Goal: Task Accomplishment & Management: Complete application form

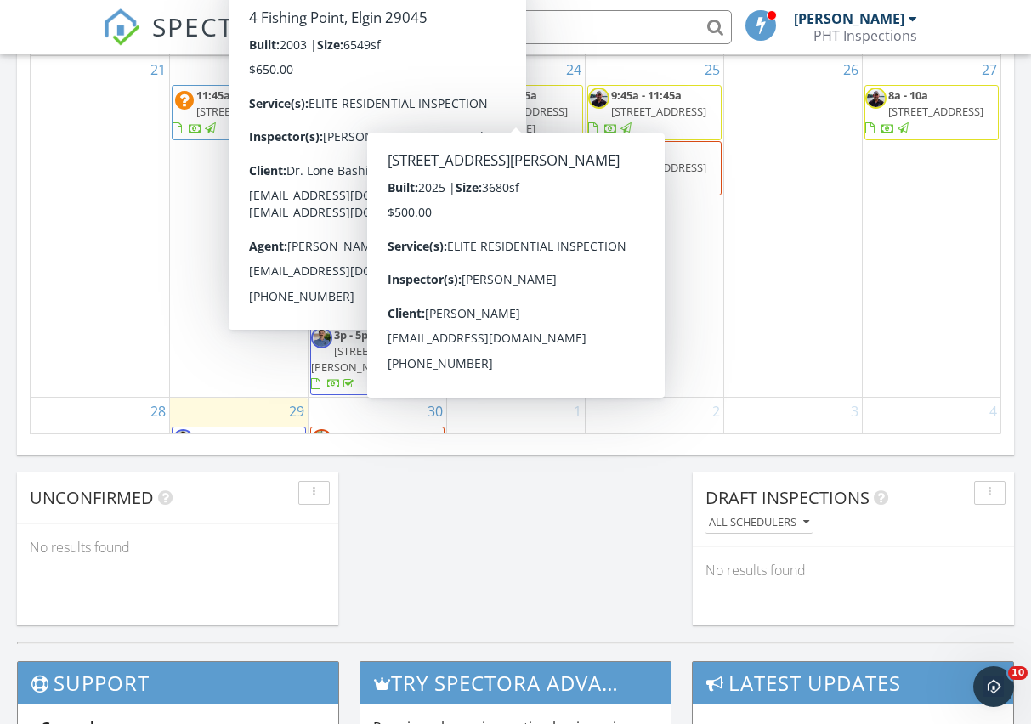
scroll to position [1299, 0]
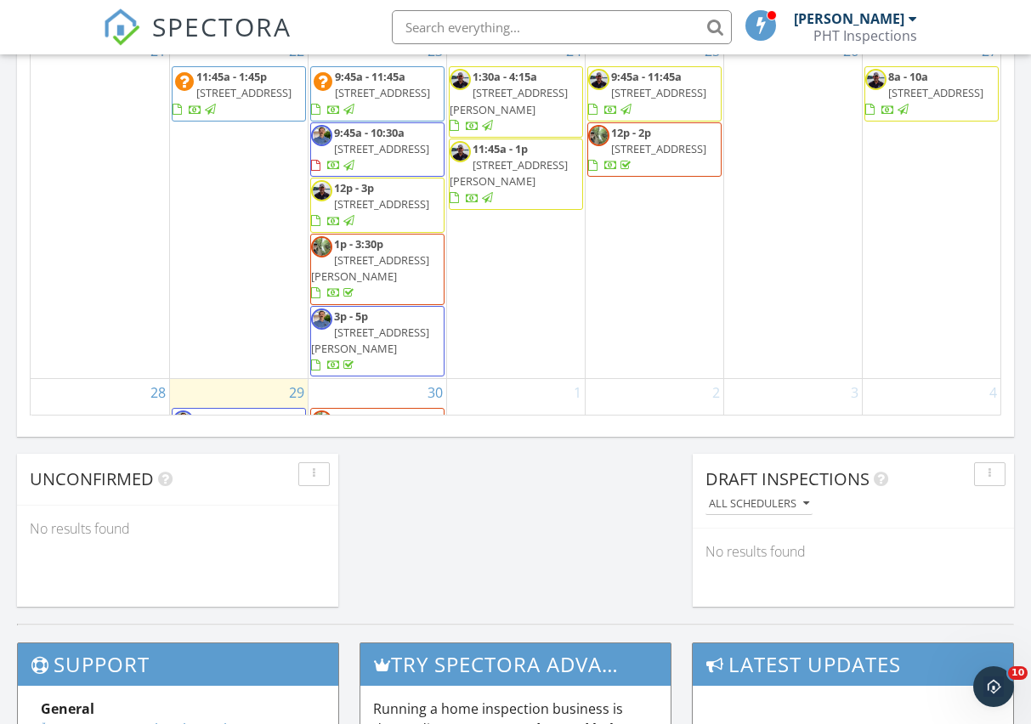
click at [679, 383] on div "2" at bounding box center [655, 422] width 138 height 86
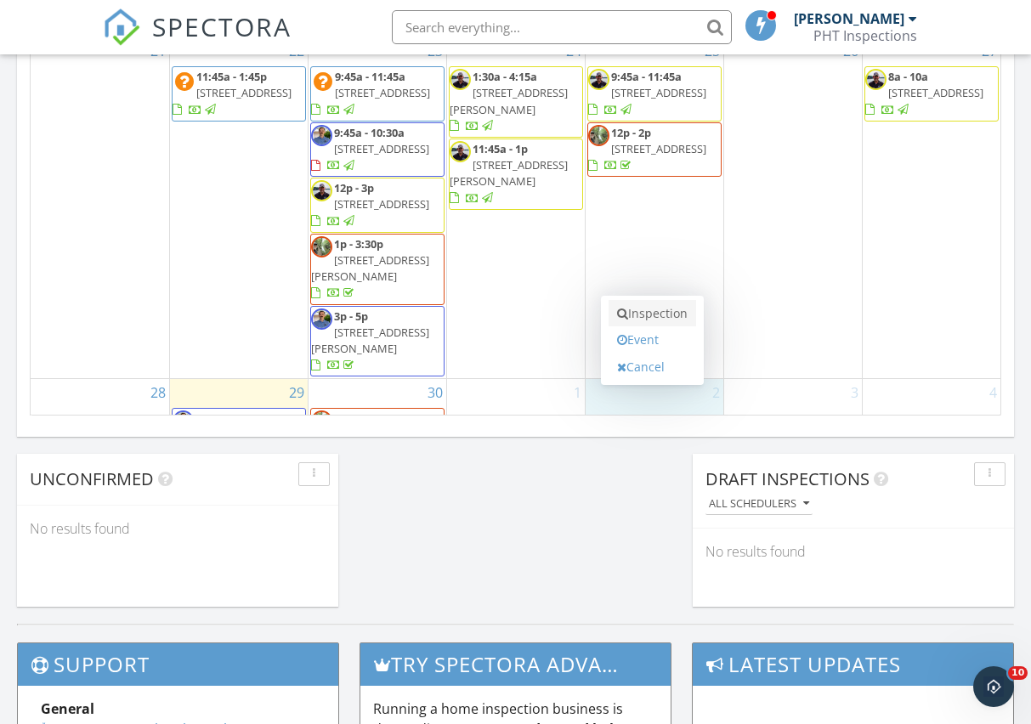
click at [671, 311] on link "Inspection" at bounding box center [653, 313] width 88 height 27
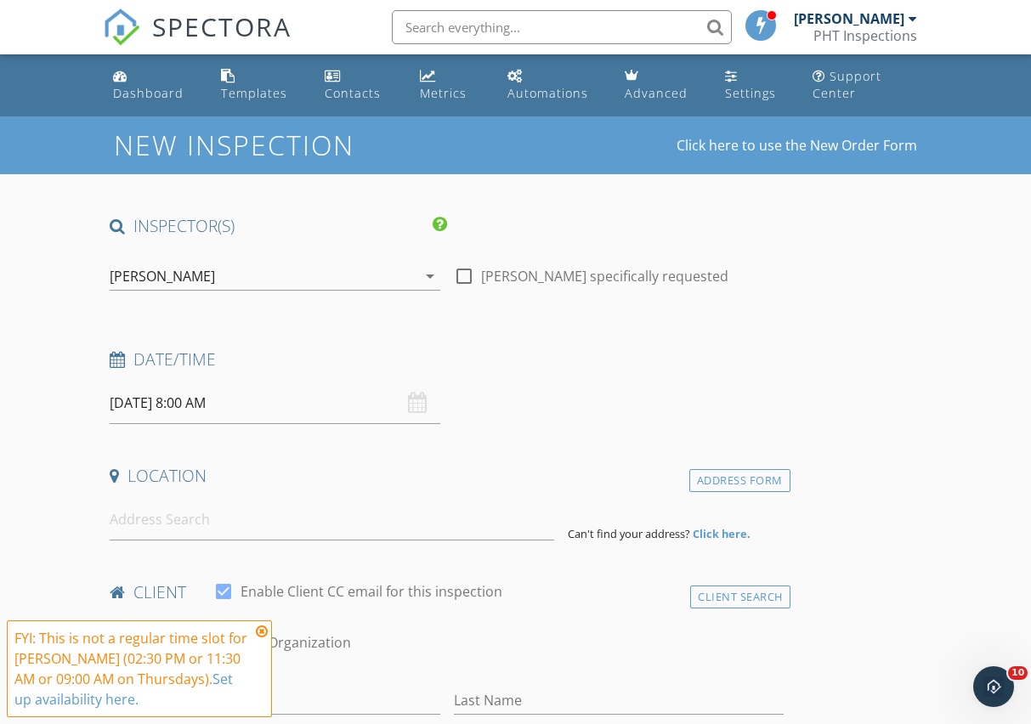
click at [224, 405] on input "10/02/2025 8:00 AM" at bounding box center [275, 403] width 330 height 42
click at [259, 634] on icon at bounding box center [262, 632] width 12 height 14
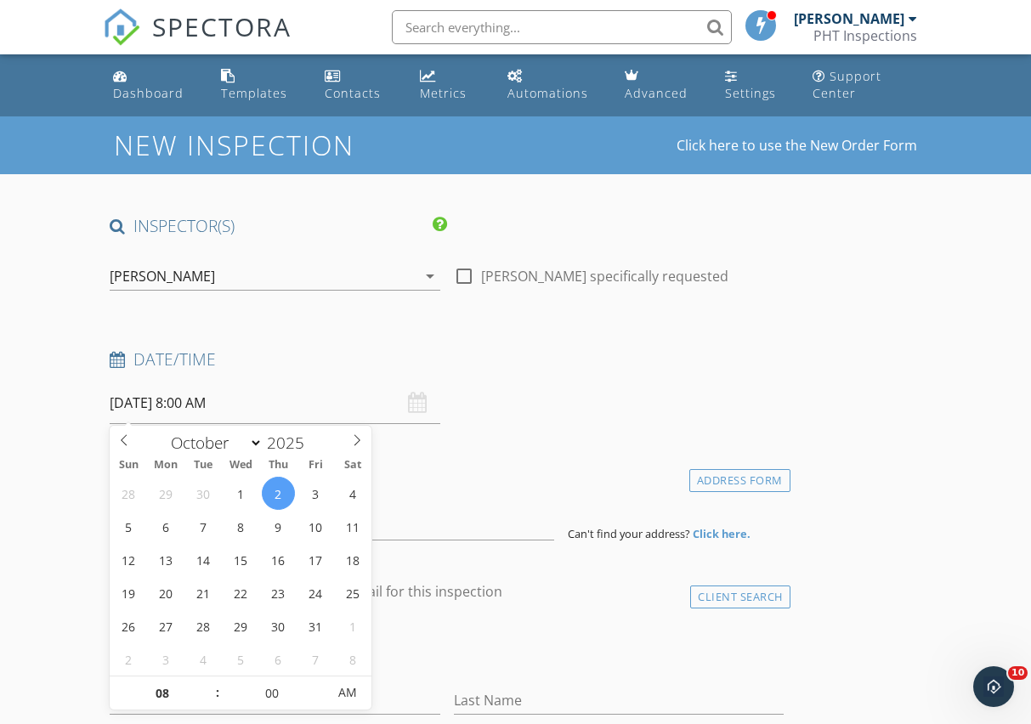
click at [245, 409] on input "10/02/2025 8:00 AM" at bounding box center [275, 403] width 330 height 42
type input "09"
type input "10/02/2025 9:00 AM"
click at [206, 687] on span at bounding box center [208, 685] width 12 height 17
type input "08"
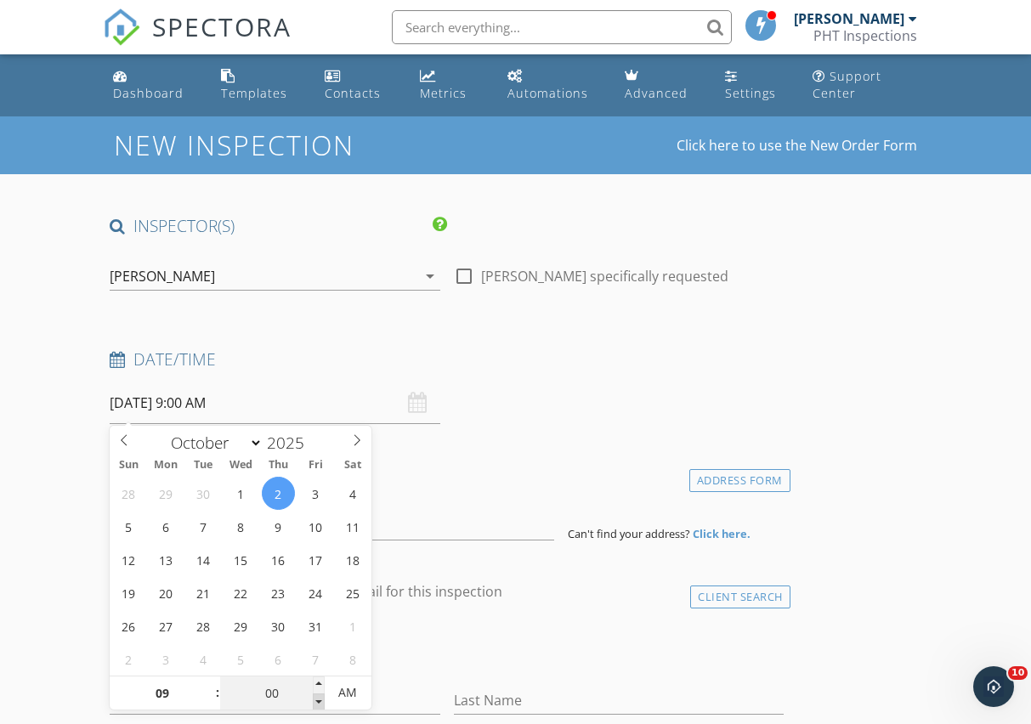
type input "55"
type input "10/02/2025 8:55 AM"
click at [315, 702] on span at bounding box center [319, 702] width 12 height 17
type input "50"
type input "10/02/2025 8:50 AM"
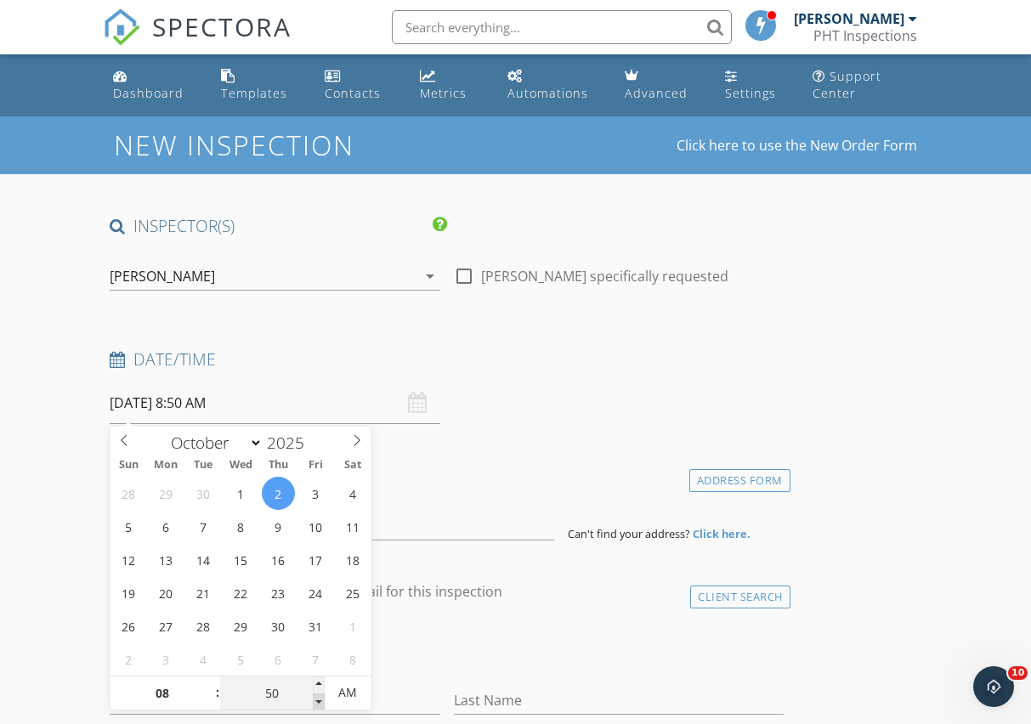
click at [315, 702] on span at bounding box center [319, 702] width 12 height 17
type input "45"
type input "10/02/2025 8:45 AM"
click at [315, 702] on span at bounding box center [319, 702] width 12 height 17
type input "09"
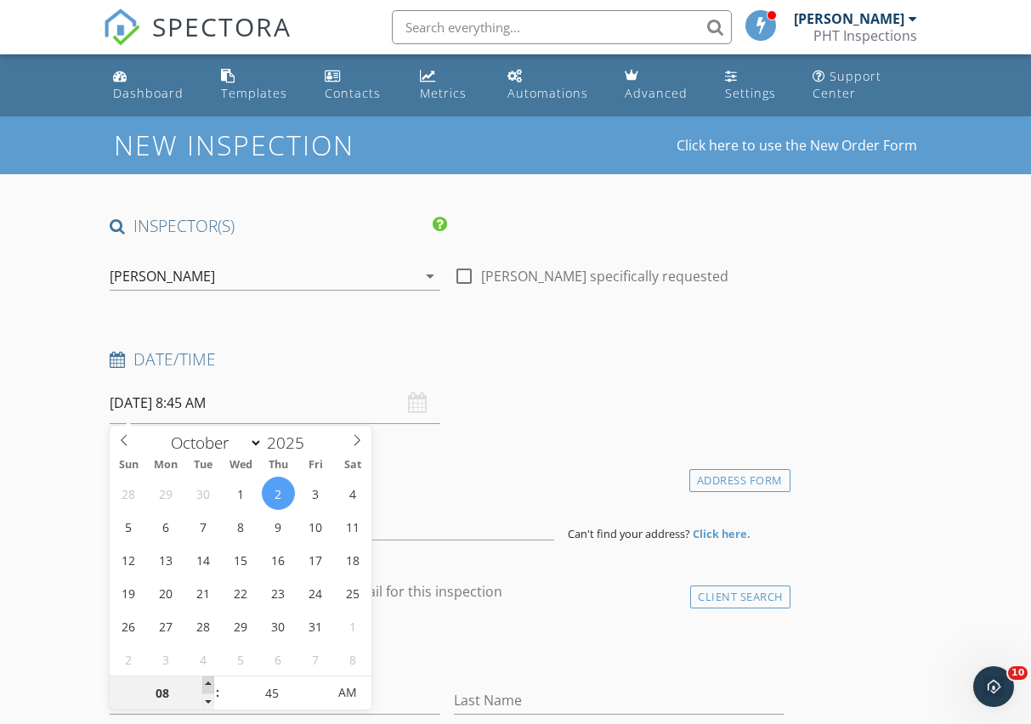
type input "10/02/2025 9:45 AM"
click at [212, 682] on span at bounding box center [208, 685] width 12 height 17
click at [474, 644] on div "check_box_outline_blank Client is a Company/Organization" at bounding box center [447, 651] width 674 height 44
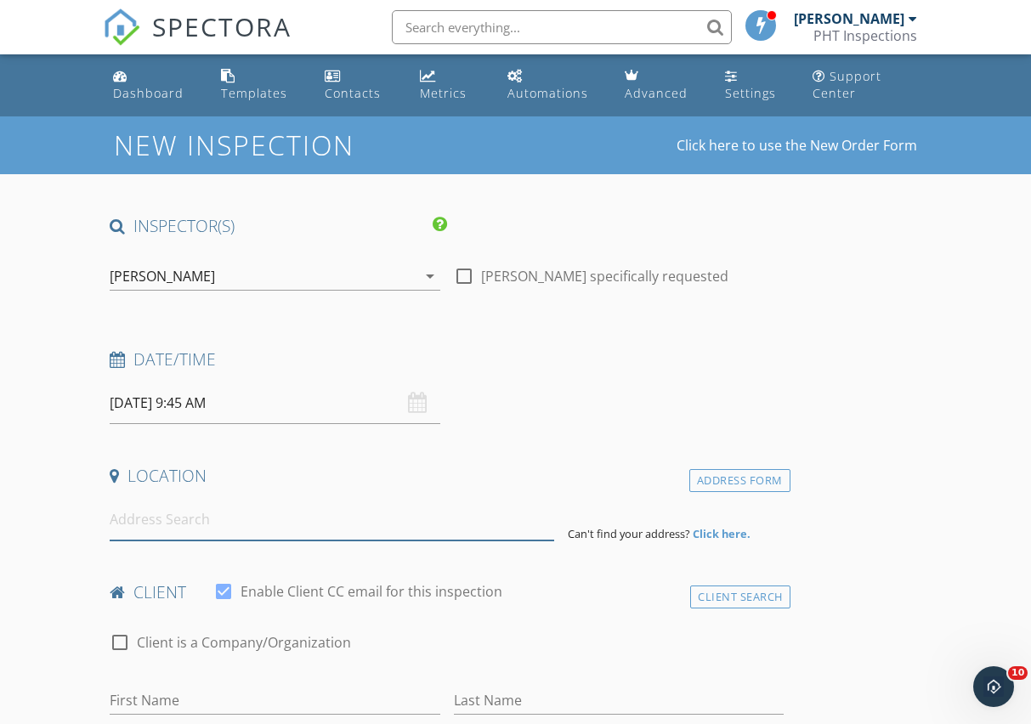
click at [184, 525] on input at bounding box center [332, 520] width 444 height 42
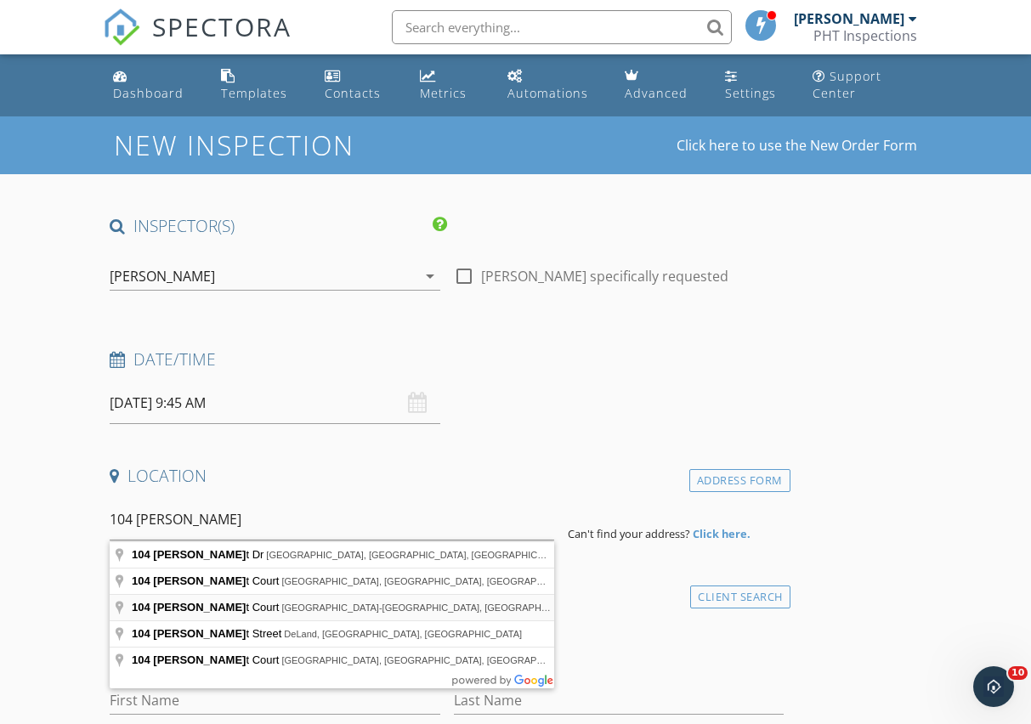
type input "104 Merlot Court, Batesburg-Leesville, SC, USA"
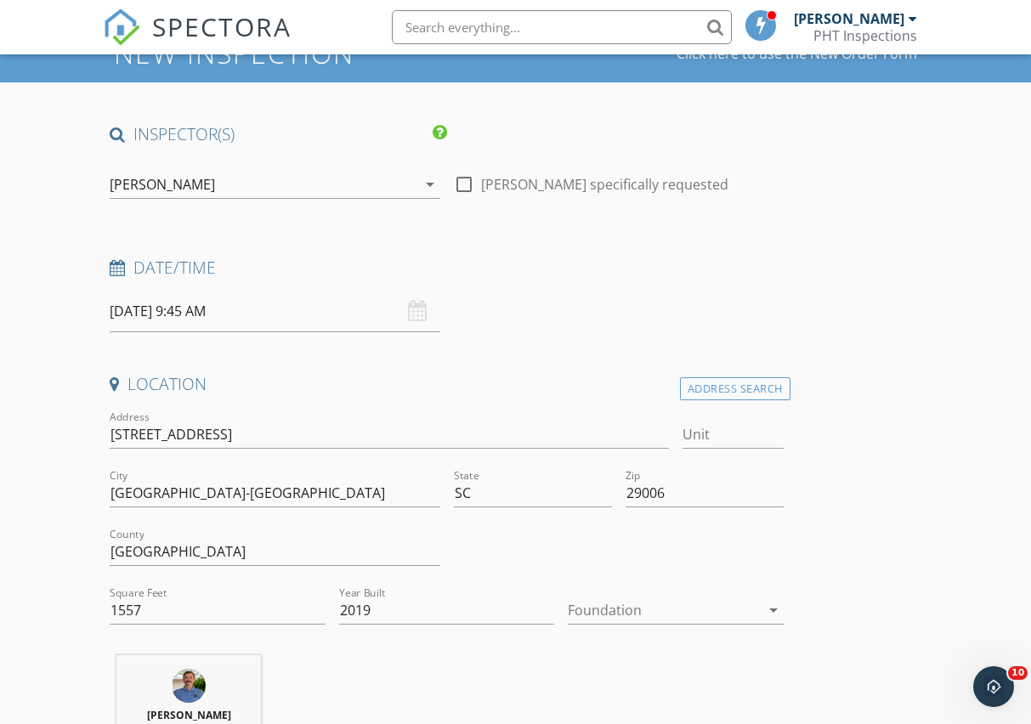
scroll to position [150, 0]
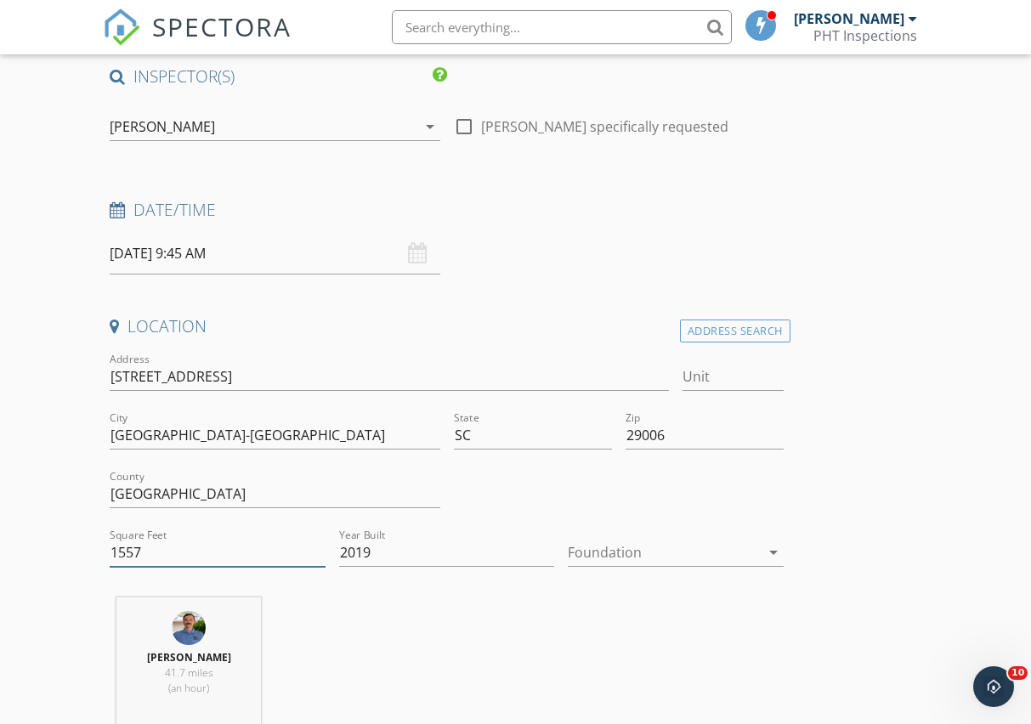
click at [130, 552] on input "1557" at bounding box center [218, 553] width 216 height 28
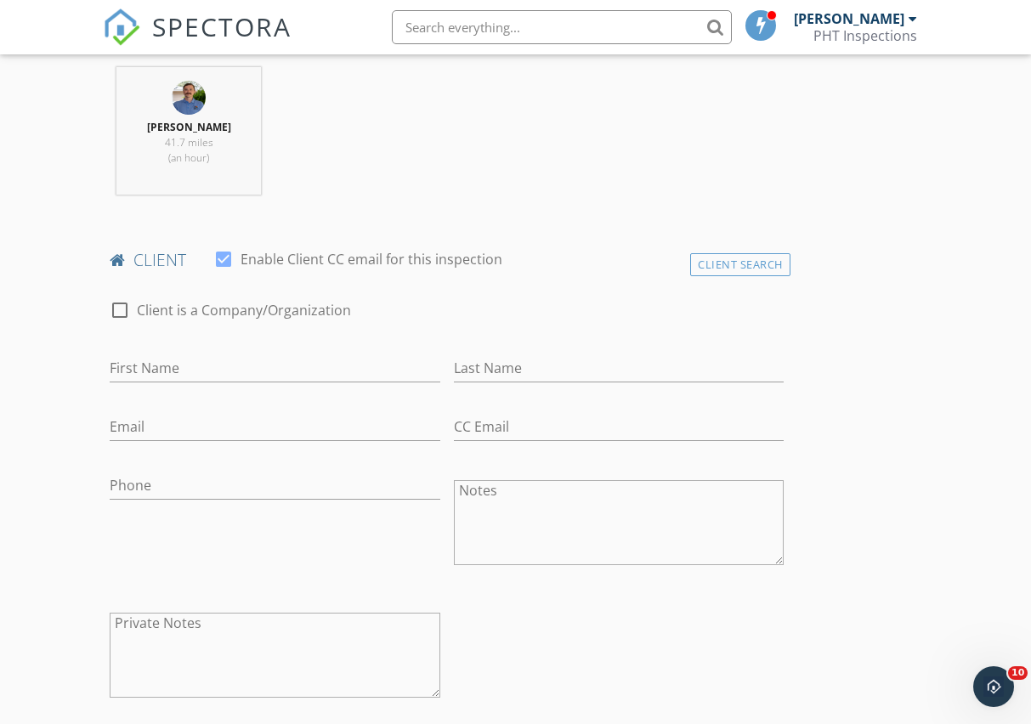
scroll to position [727, 0]
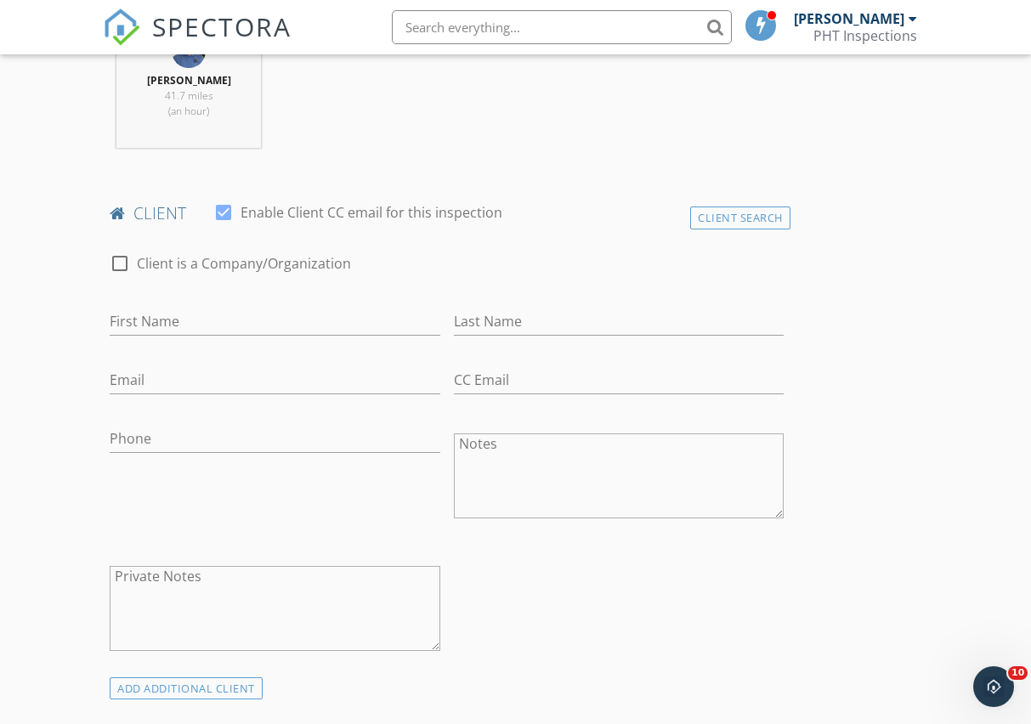
type input "1567"
click at [315, 320] on input "First Name" at bounding box center [275, 322] width 330 height 28
type input "Jeremy"
click at [509, 321] on input "Last Name" at bounding box center [619, 322] width 330 height 28
type input "Black"
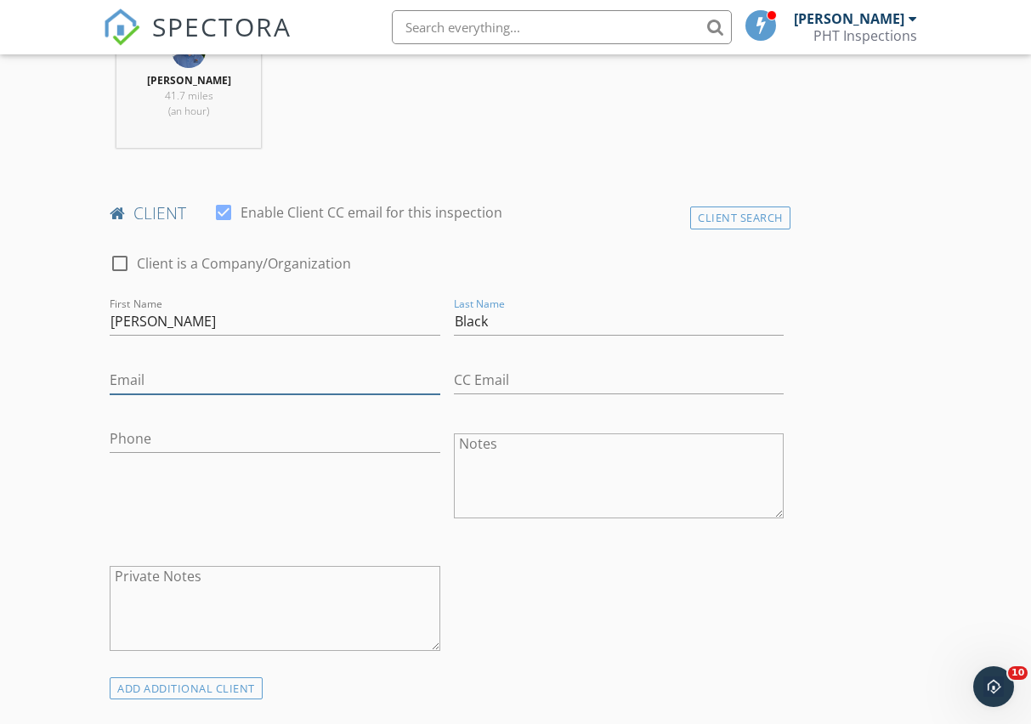
click at [326, 385] on input "Email" at bounding box center [275, 380] width 330 height 28
type input "j"
type input "blackjeremy97@gmail.com"
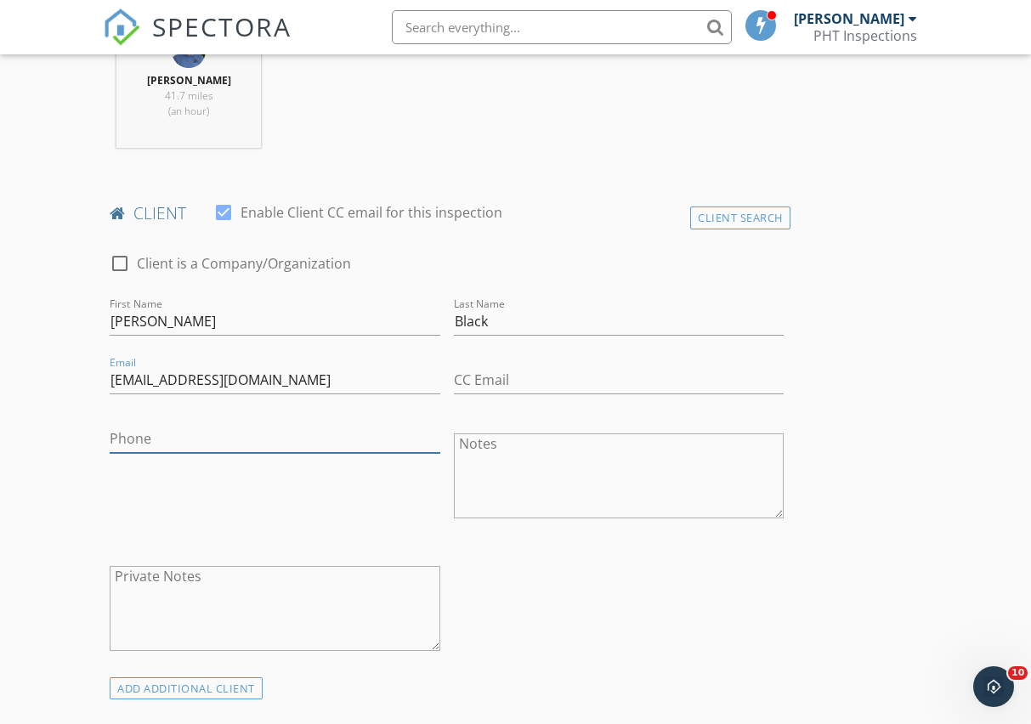
click at [294, 444] on input "Phone" at bounding box center [275, 439] width 330 height 28
paste input "803-687-7636"
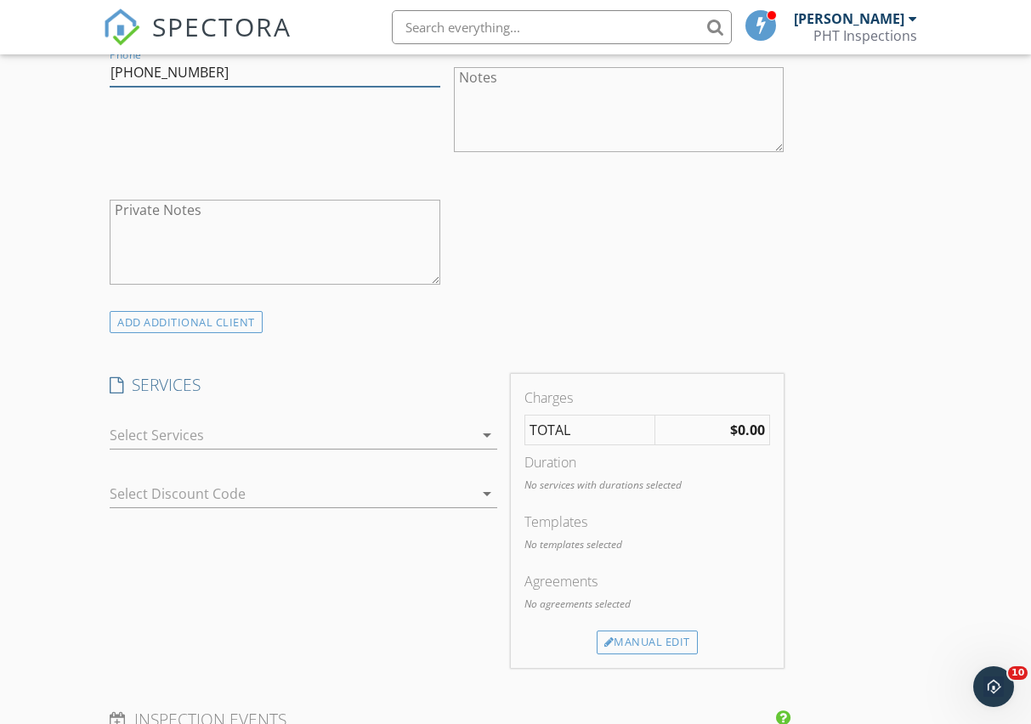
scroll to position [1107, 0]
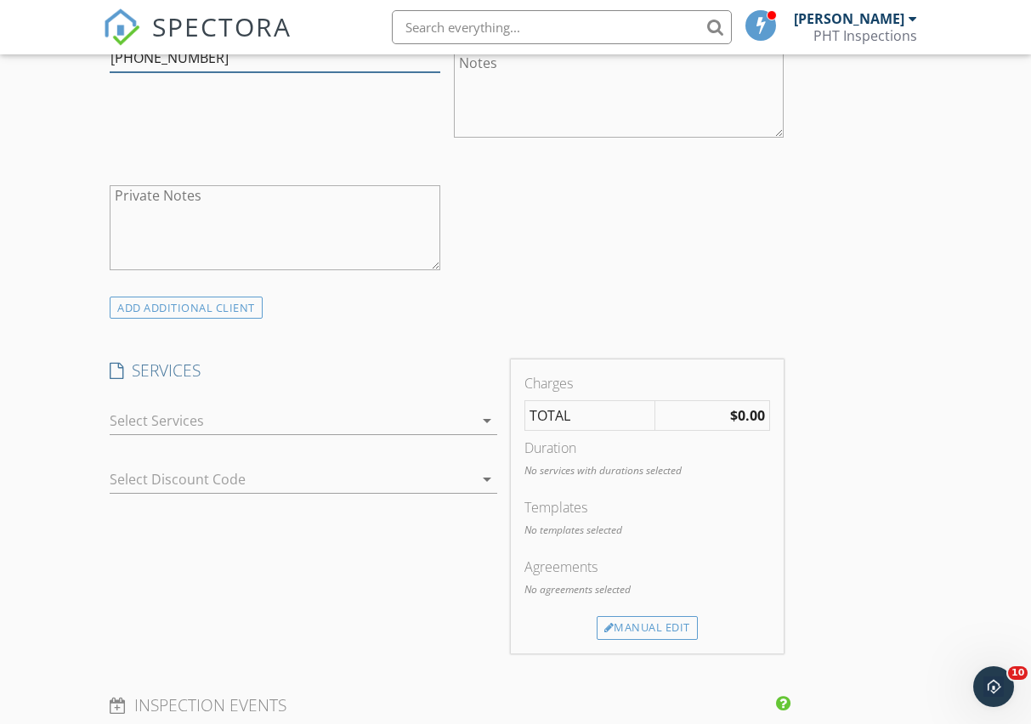
type input "803-687-7636"
click at [340, 426] on div at bounding box center [292, 420] width 364 height 27
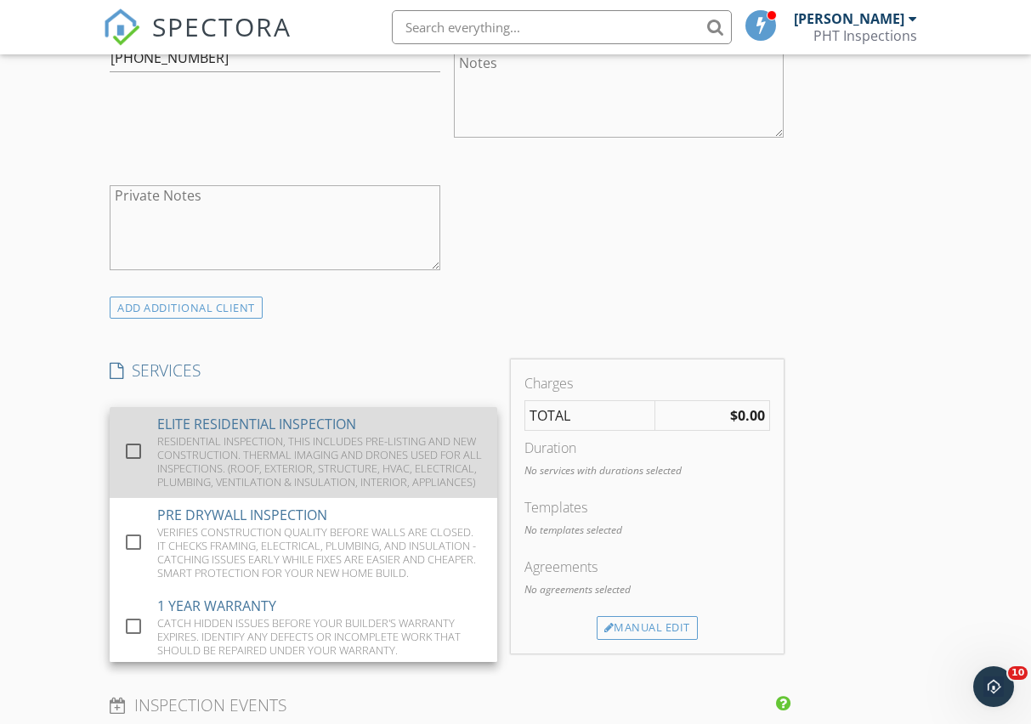
click at [338, 446] on div "RESIDENTIAL INSPECTION, THIS INCLUDES PRE-LISTING AND NEW CONSTRUCTION. THERMAL…" at bounding box center [320, 461] width 326 height 54
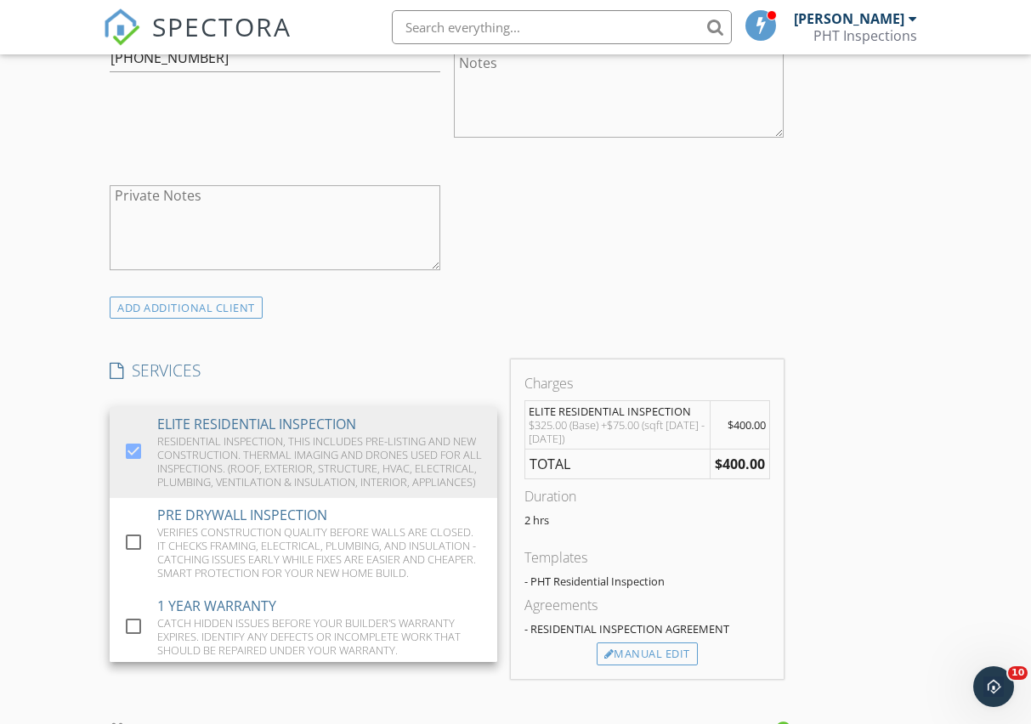
click at [344, 351] on div "INSPECTOR(S) check_box Taylor Nicholson PRIMARY check_box_outline_blank Ryan Ra…" at bounding box center [447, 530] width 688 height 2845
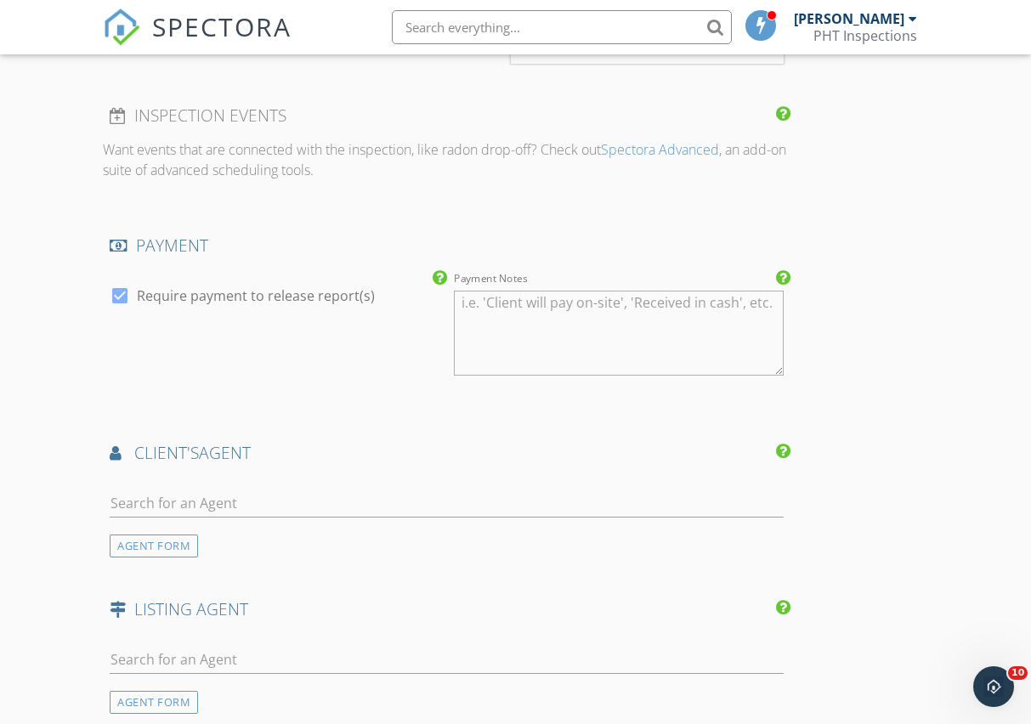
scroll to position [1775, 0]
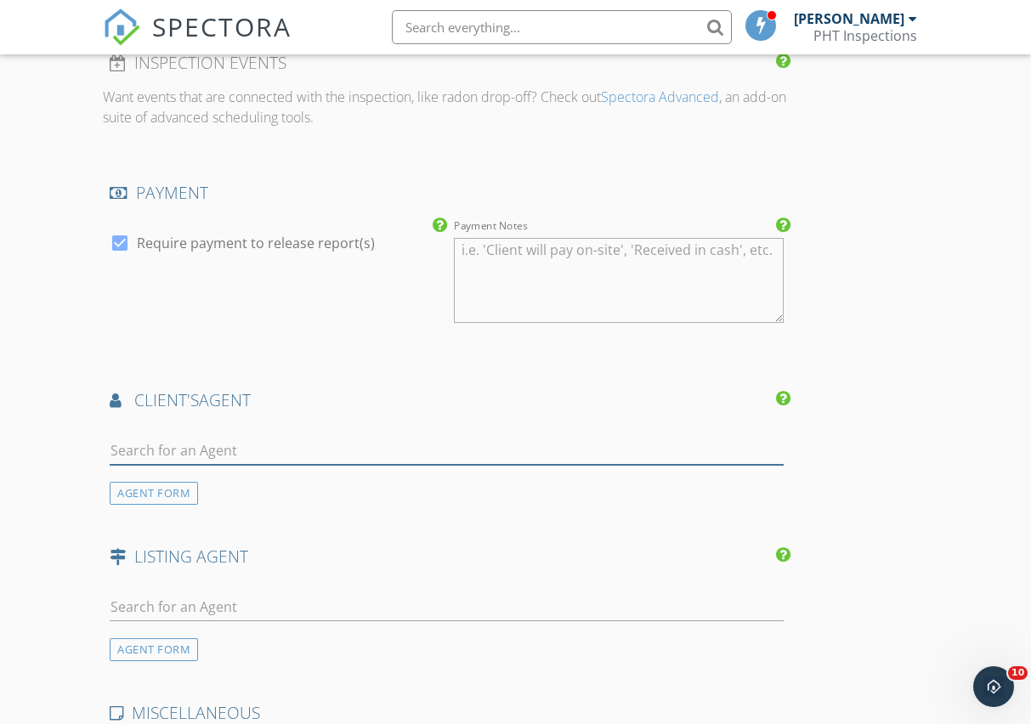
click at [271, 456] on input "text" at bounding box center [447, 451] width 674 height 28
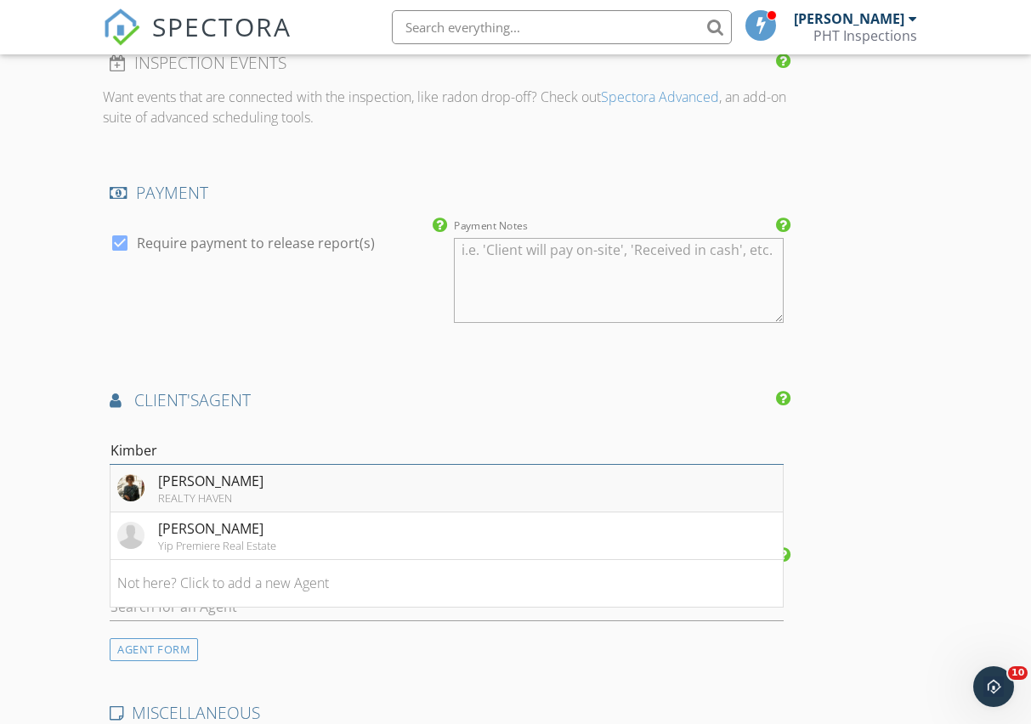
type input "Kimber"
click at [251, 497] on div "REALTY HAVEN" at bounding box center [210, 498] width 105 height 14
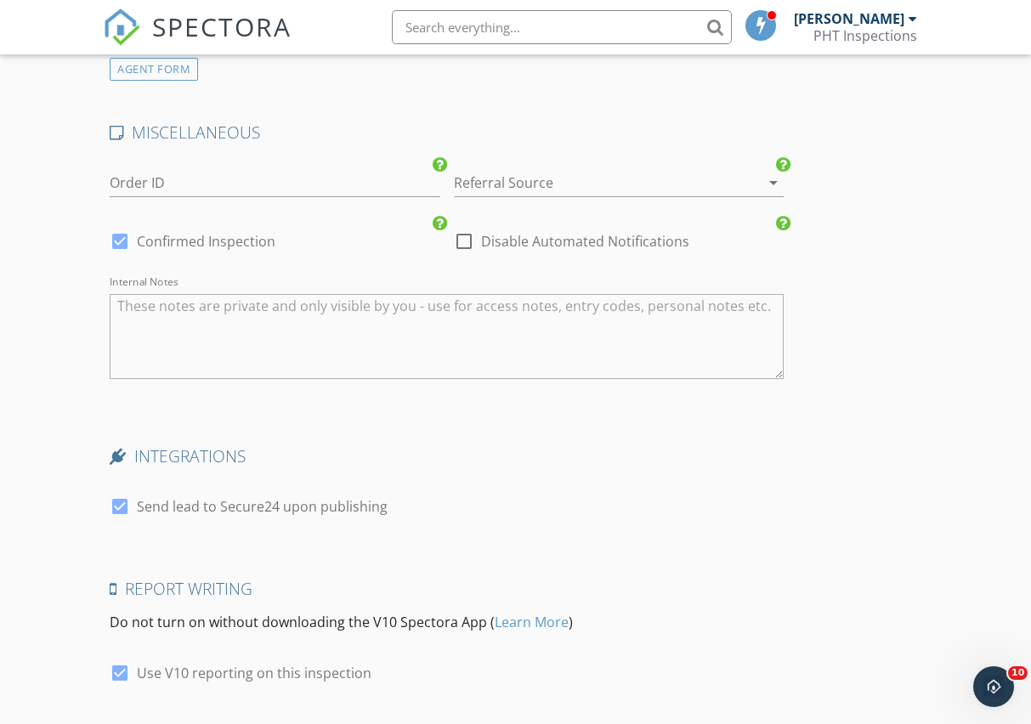
scroll to position [2863, 0]
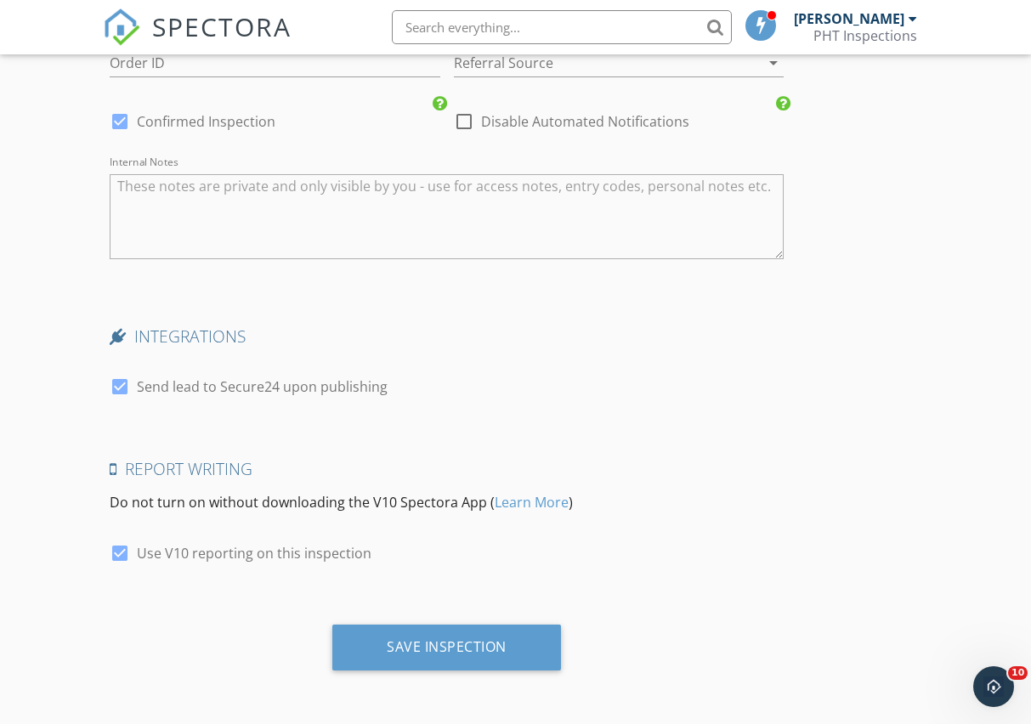
click at [118, 382] on div at bounding box center [119, 386] width 29 height 29
checkbox input "false"
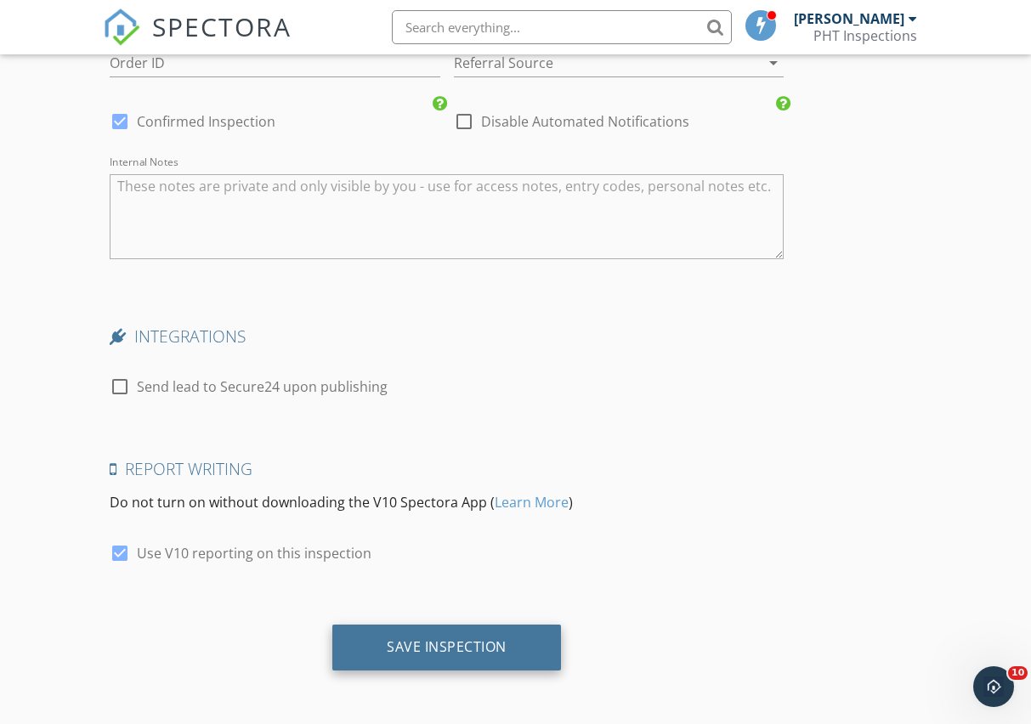
click at [431, 651] on div "Save Inspection" at bounding box center [447, 646] width 120 height 17
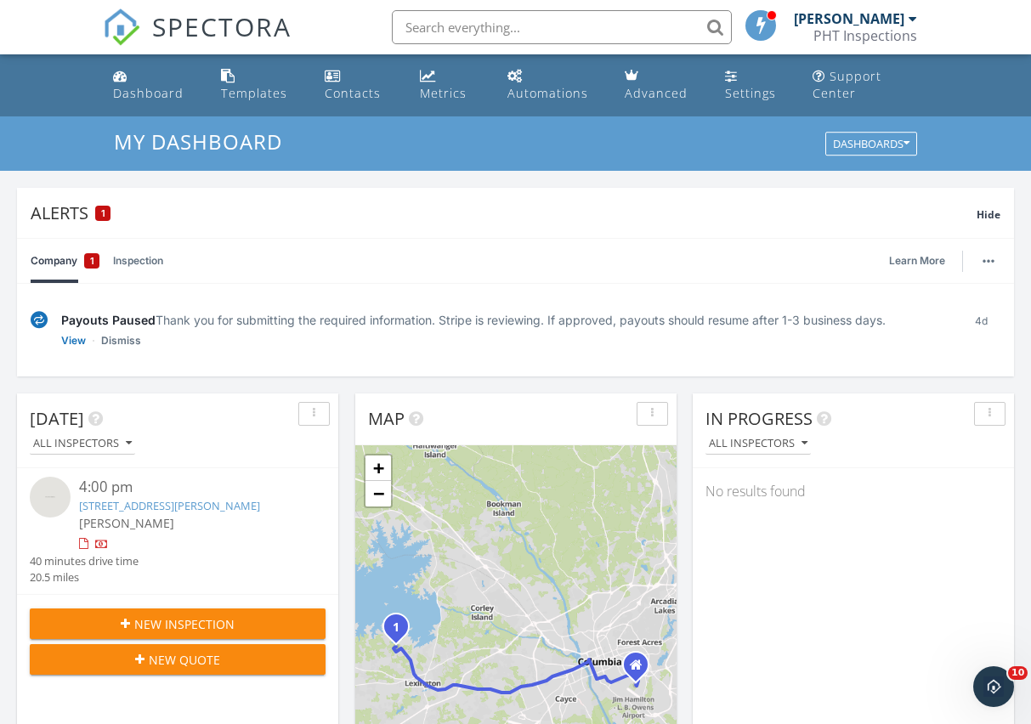
click at [534, 39] on input "text" at bounding box center [562, 27] width 340 height 34
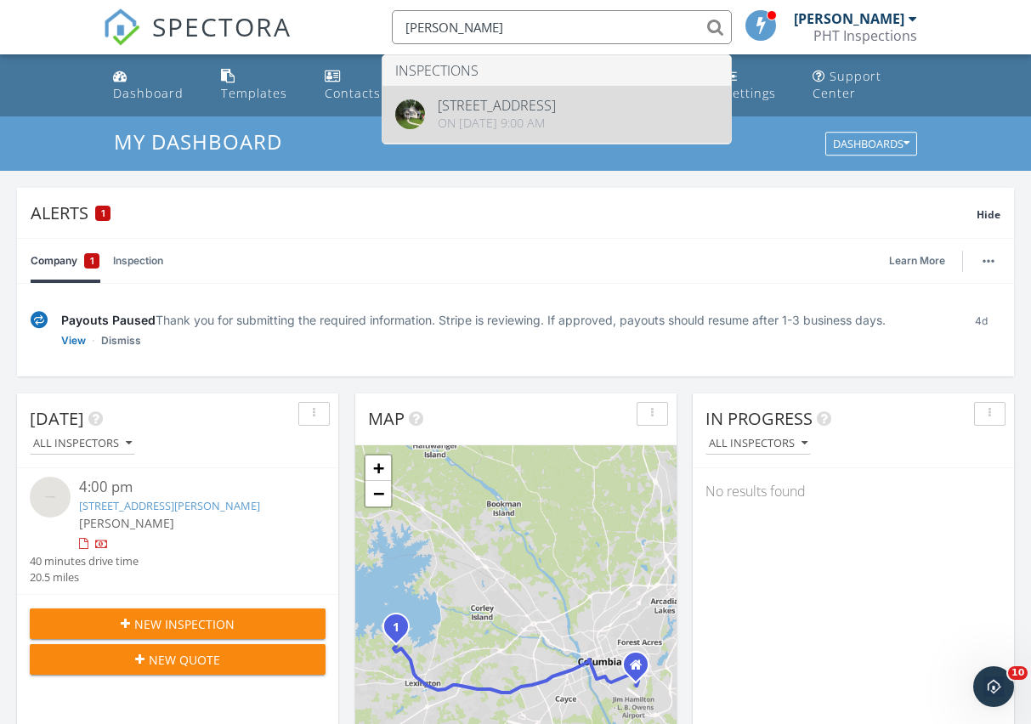
type input "jeremy black"
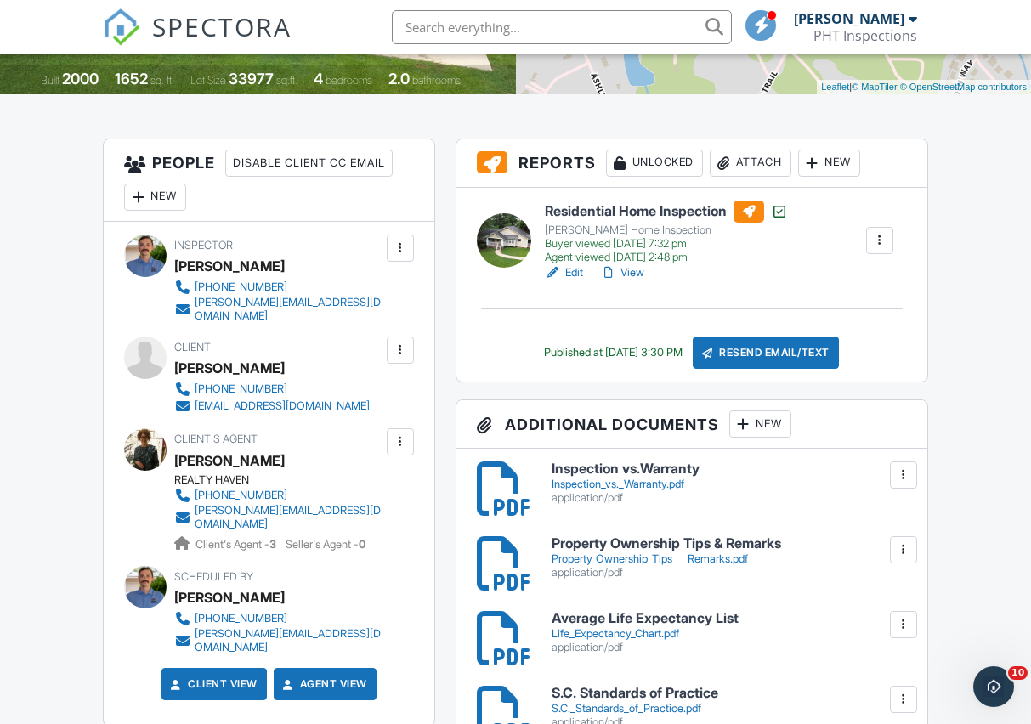
drag, startPoint x: 275, startPoint y: 380, endPoint x: 265, endPoint y: 380, distance: 9.3
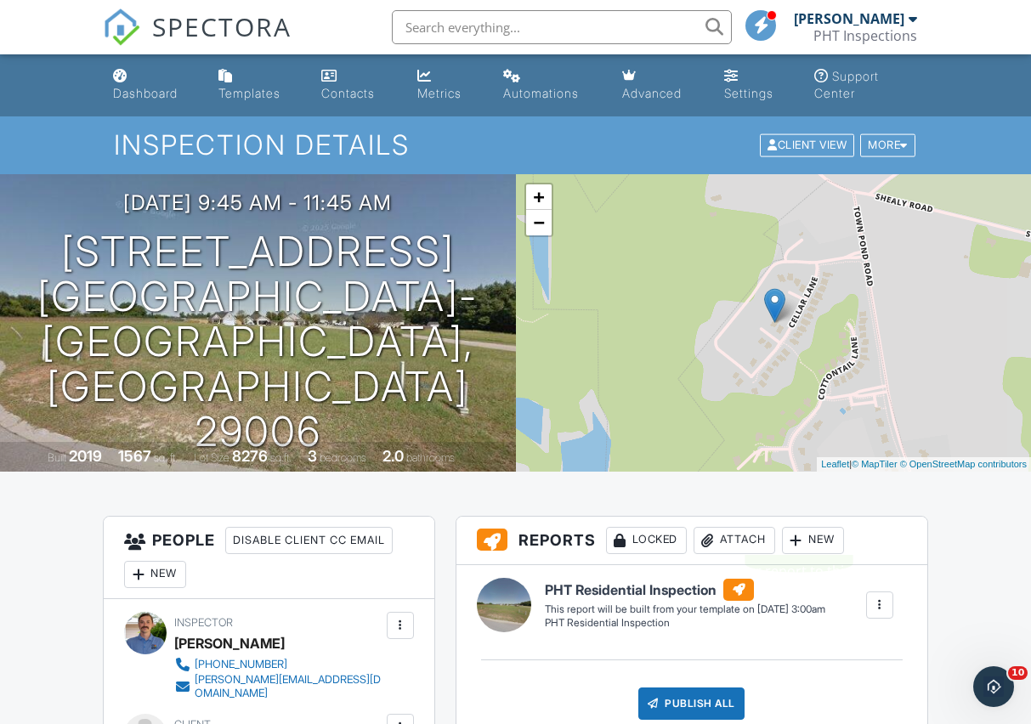
click at [805, 542] on div at bounding box center [796, 540] width 17 height 17
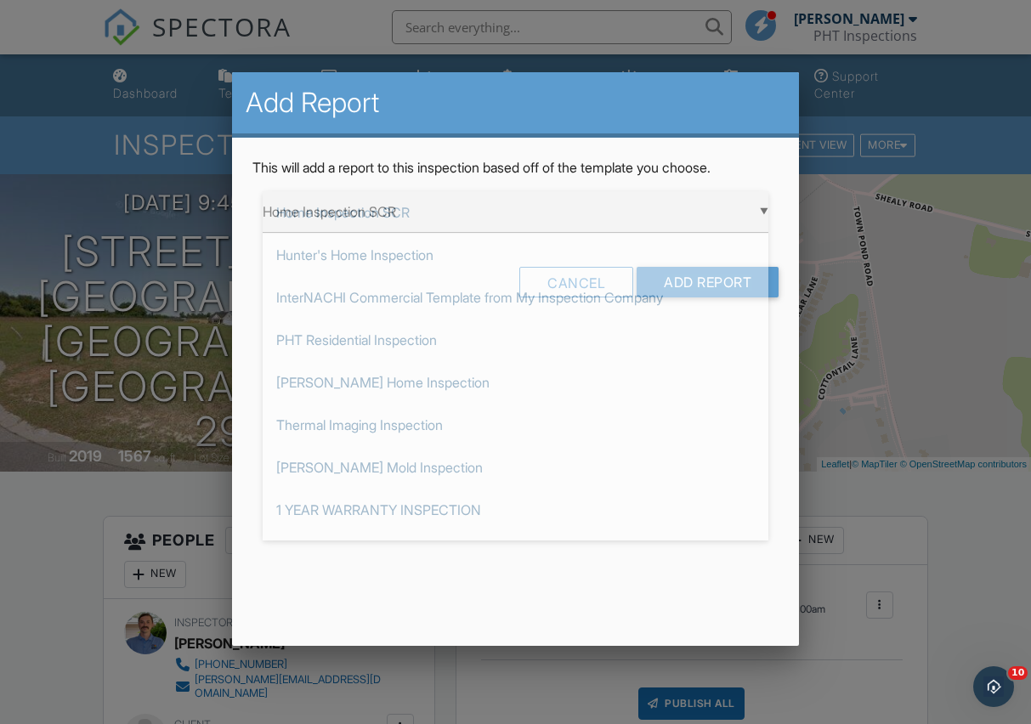
click at [699, 219] on div "▼ Home Inspection SCR Home Inspection SCR Hunter's Home Inspection InterNACHI C…" at bounding box center [516, 212] width 506 height 42
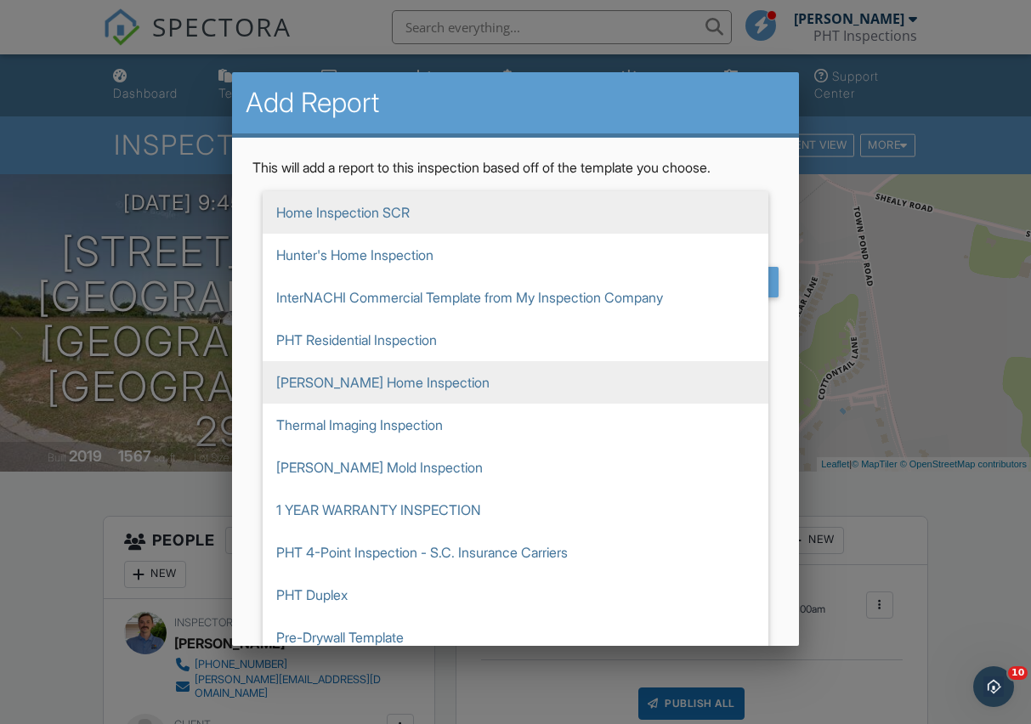
click at [609, 390] on span "[PERSON_NAME] Home Inspection" at bounding box center [516, 382] width 506 height 42
type input "[PERSON_NAME] Home Inspection"
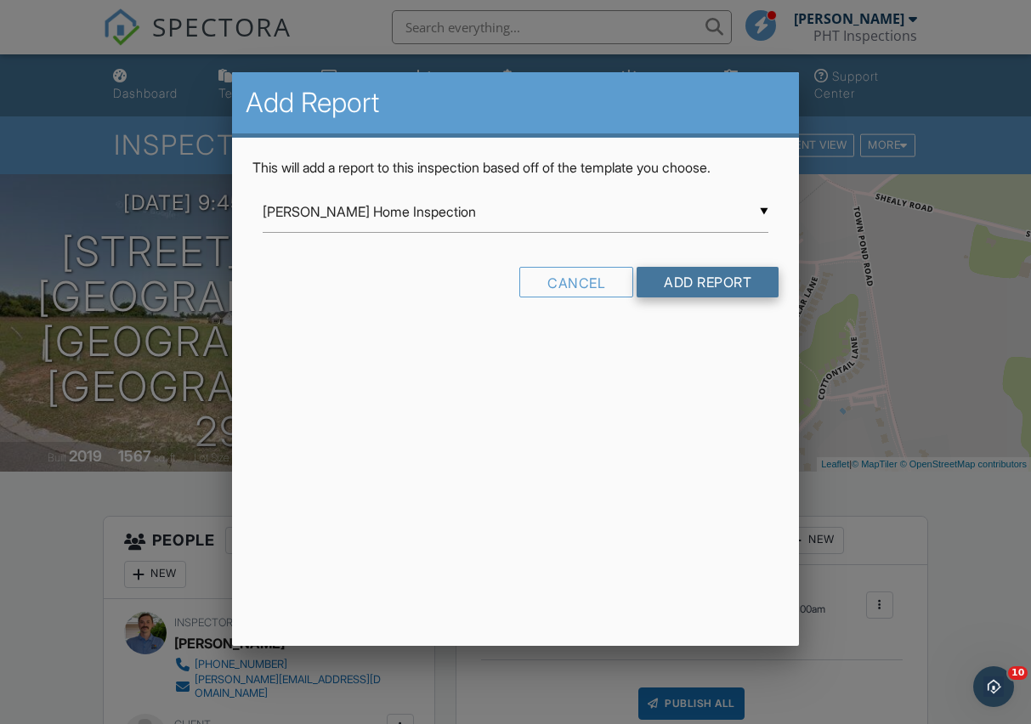
click at [699, 275] on input "Add Report" at bounding box center [708, 282] width 142 height 31
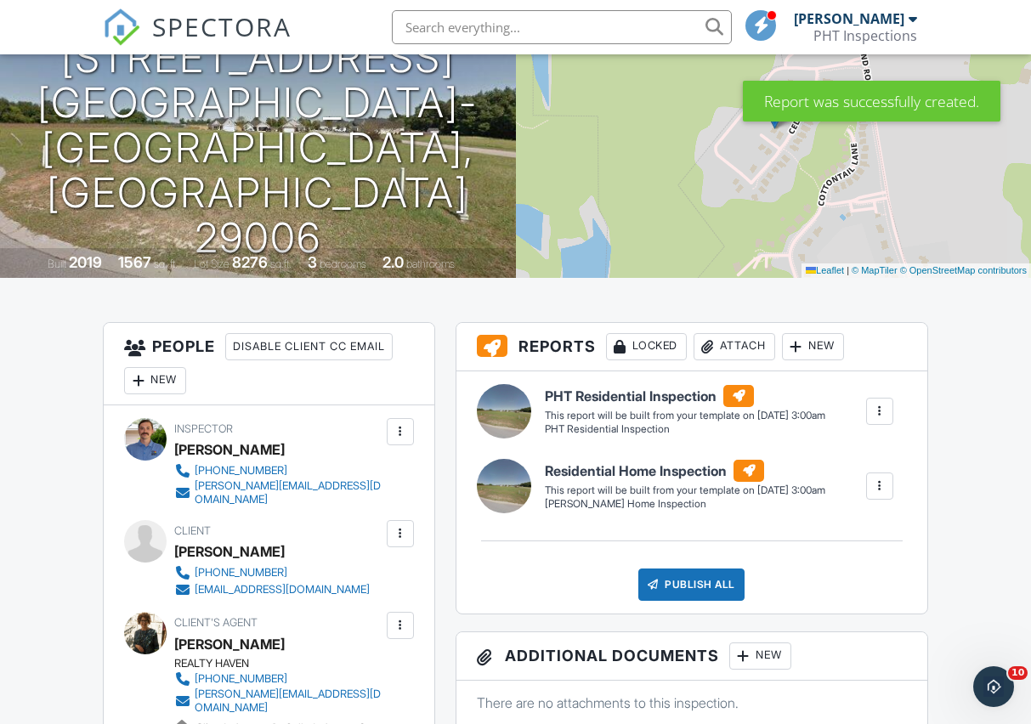
click at [883, 405] on div at bounding box center [879, 411] width 17 height 17
click at [823, 511] on li "Delete" at bounding box center [845, 501] width 96 height 42
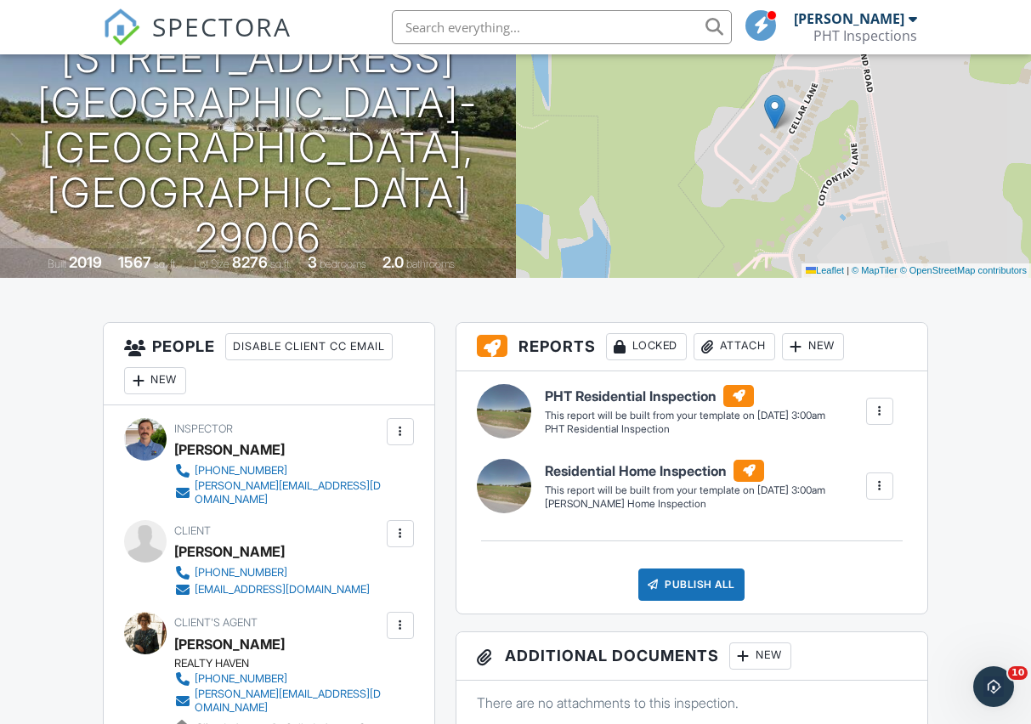
click at [875, 410] on div at bounding box center [879, 411] width 17 height 17
click at [824, 506] on link "Delete" at bounding box center [845, 501] width 82 height 19
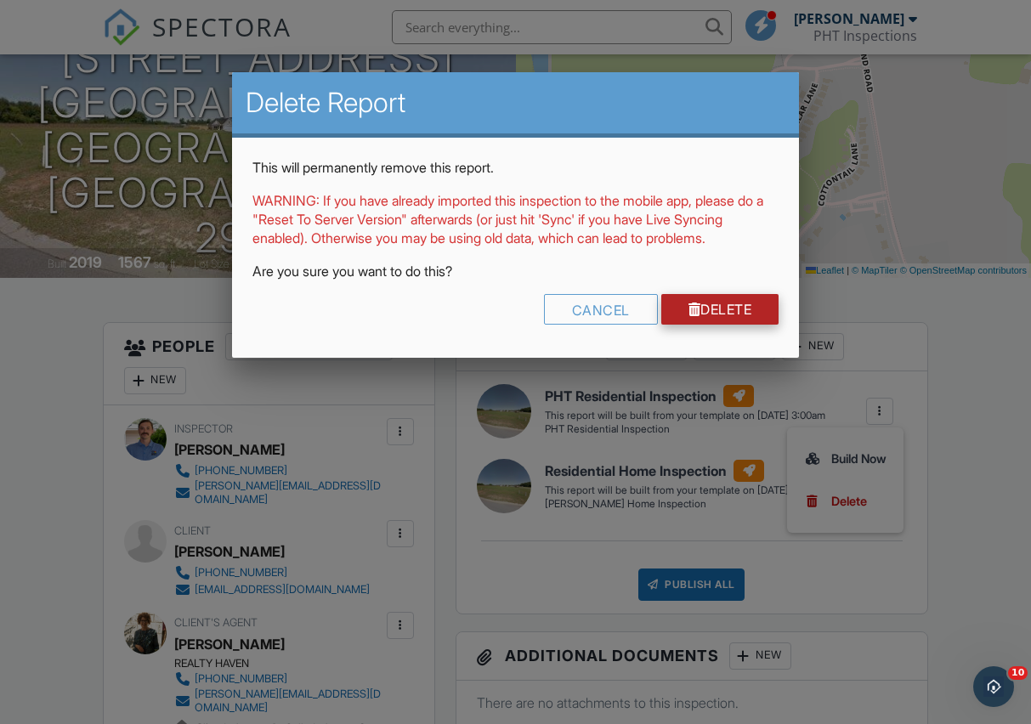
click at [750, 325] on link "Delete" at bounding box center [720, 309] width 118 height 31
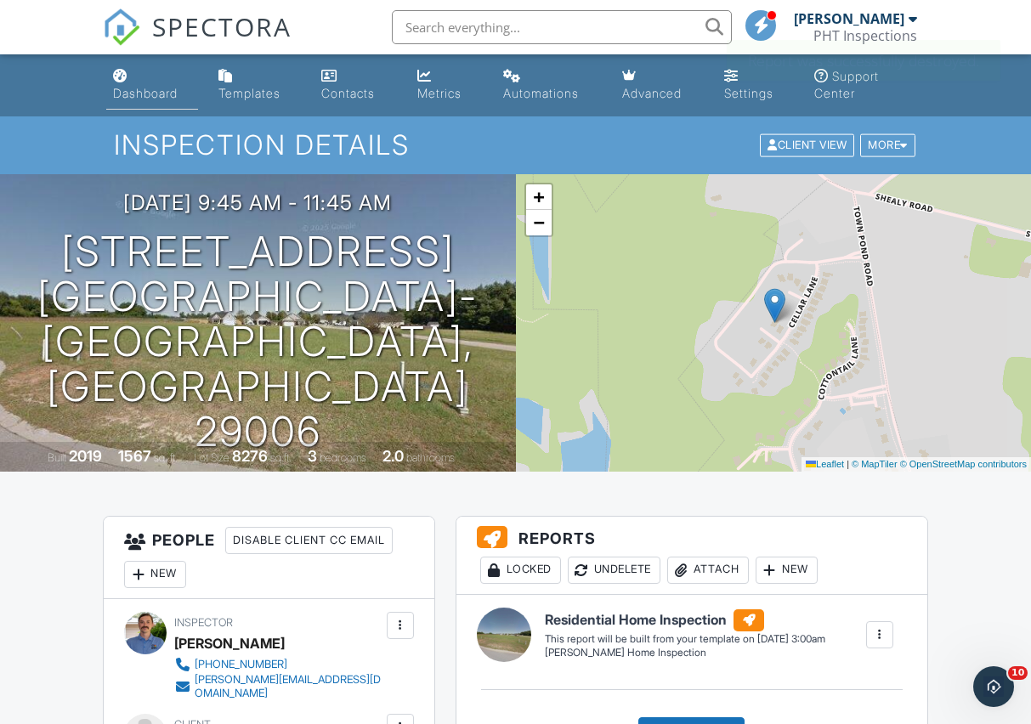
click at [107, 83] on link "Dashboard" at bounding box center [152, 85] width 92 height 48
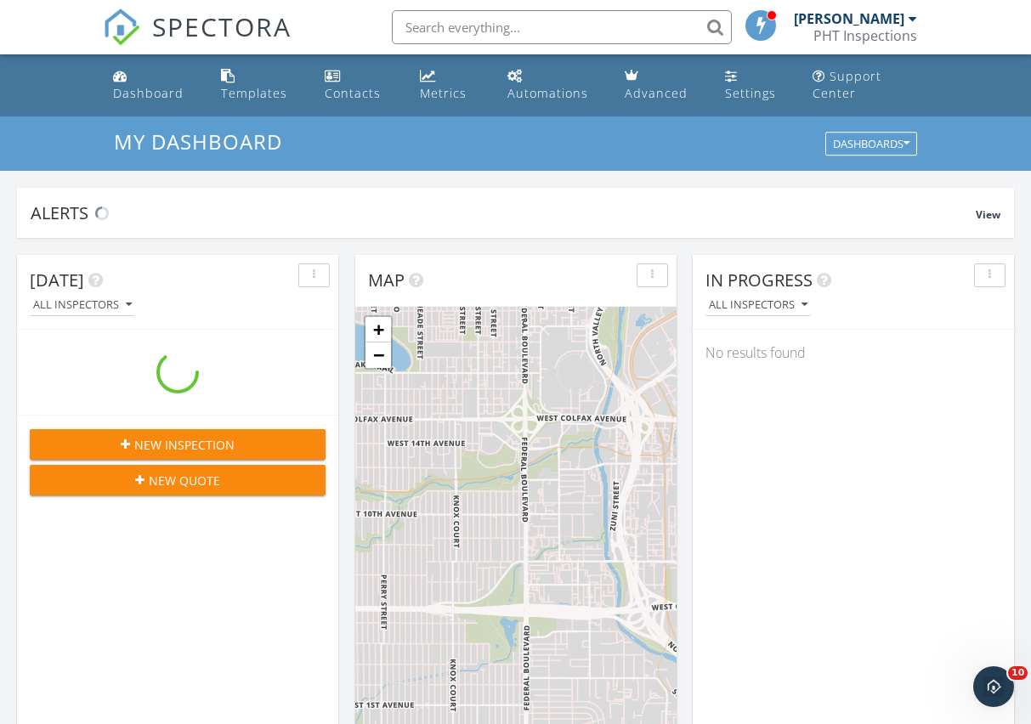
scroll to position [1548, 1032]
